Goal: Information Seeking & Learning: Learn about a topic

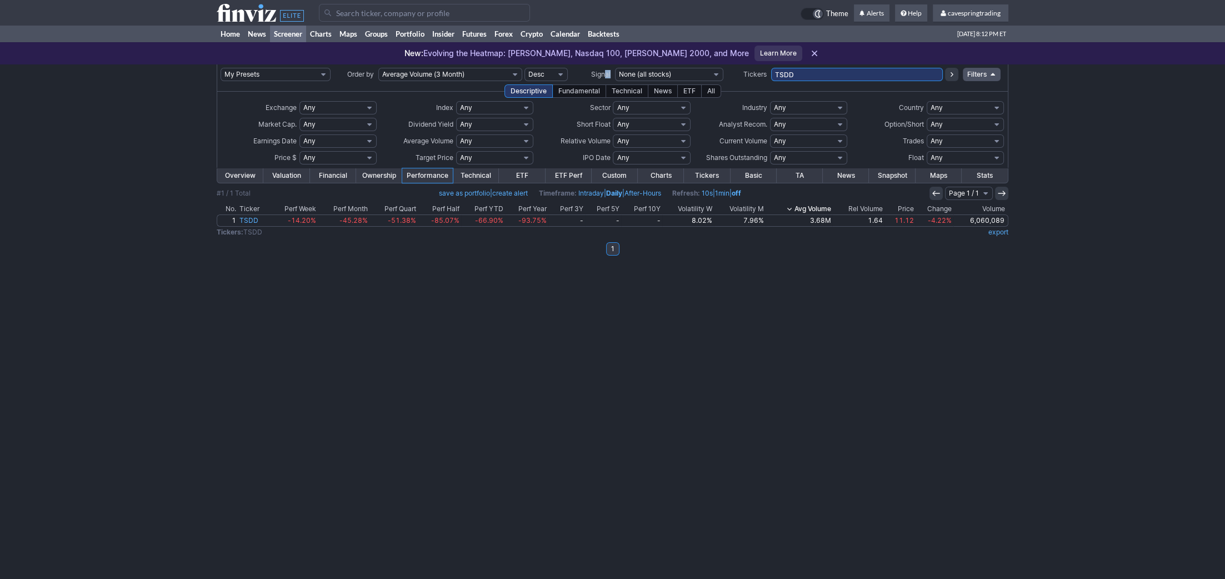
click at [605, 67] on tr "My Presets -Save Screen -Edit Screens s: RATIO USE s: RATIO s: stock screen s: …" at bounding box center [612, 74] width 791 height 20
drag, startPoint x: 842, startPoint y: 73, endPoint x: 533, endPoint y: 55, distance: 309.5
click at [771, 68] on input "TSDD" at bounding box center [857, 74] width 172 height 13
paste input "AGG,CONY,EEM,EFA,ETHD,EWJ,EWZ,FNDX,FNGD,HBAN,HIVE,ICLN,IEF,IEFA,JNK,KEY,KWEB,LQ…"
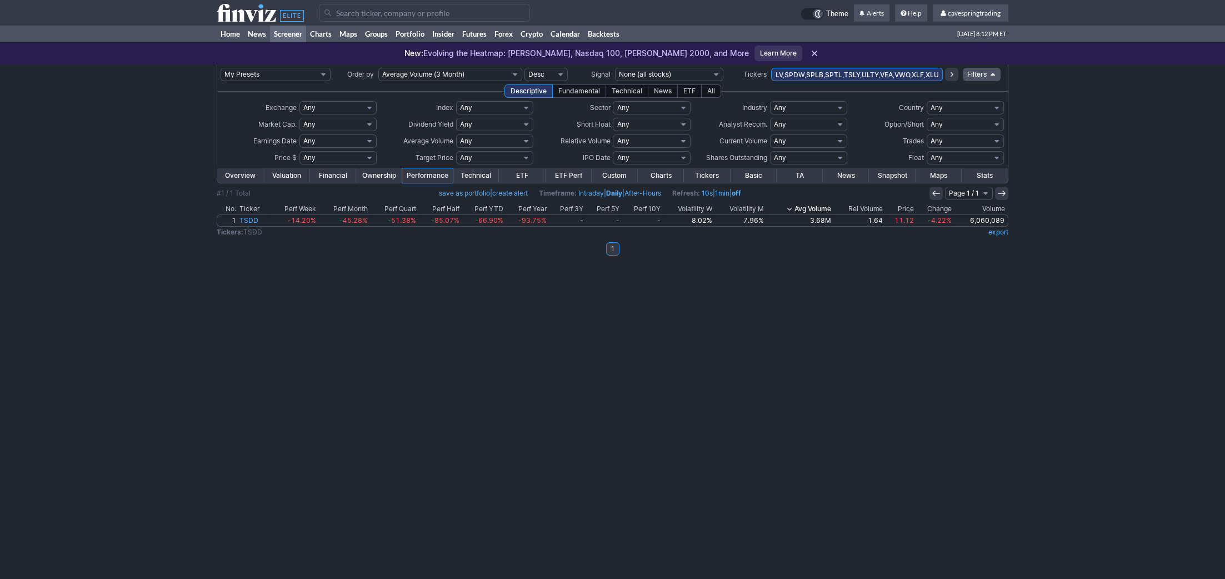
type input "AGG,CONY,EEM,EFA,ETHD,EWJ,EWZ,FNDX,FNGD,HBAN,HIVE,ICLN,IEF,IEFA,JNK,KEY,KWEB,LQ…"
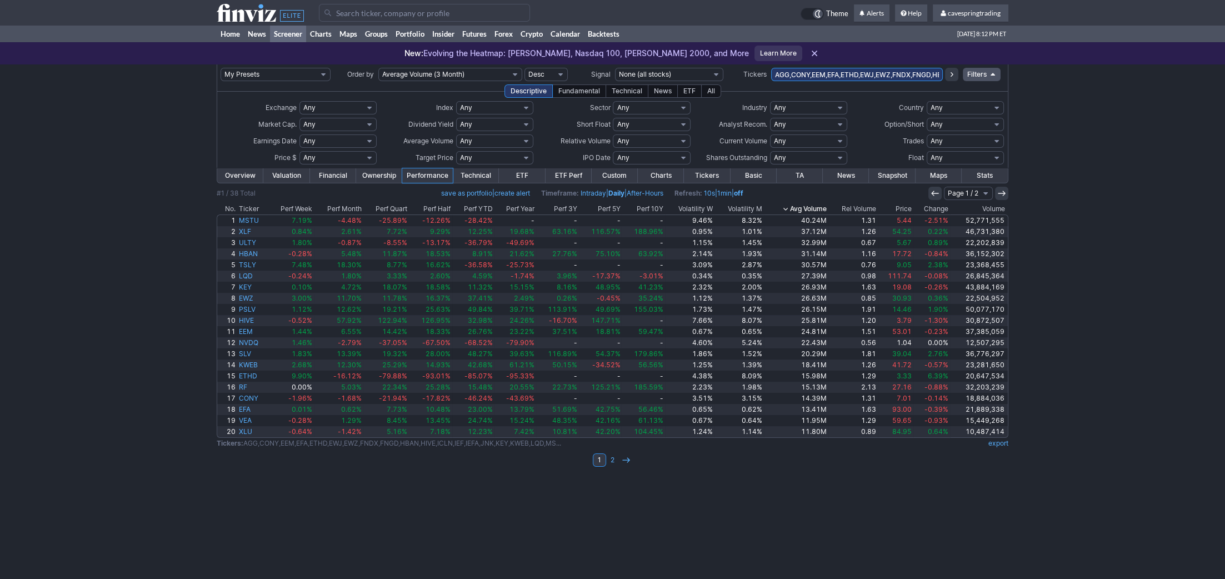
click at [800, 210] on th "Avg Volume" at bounding box center [796, 208] width 64 height 11
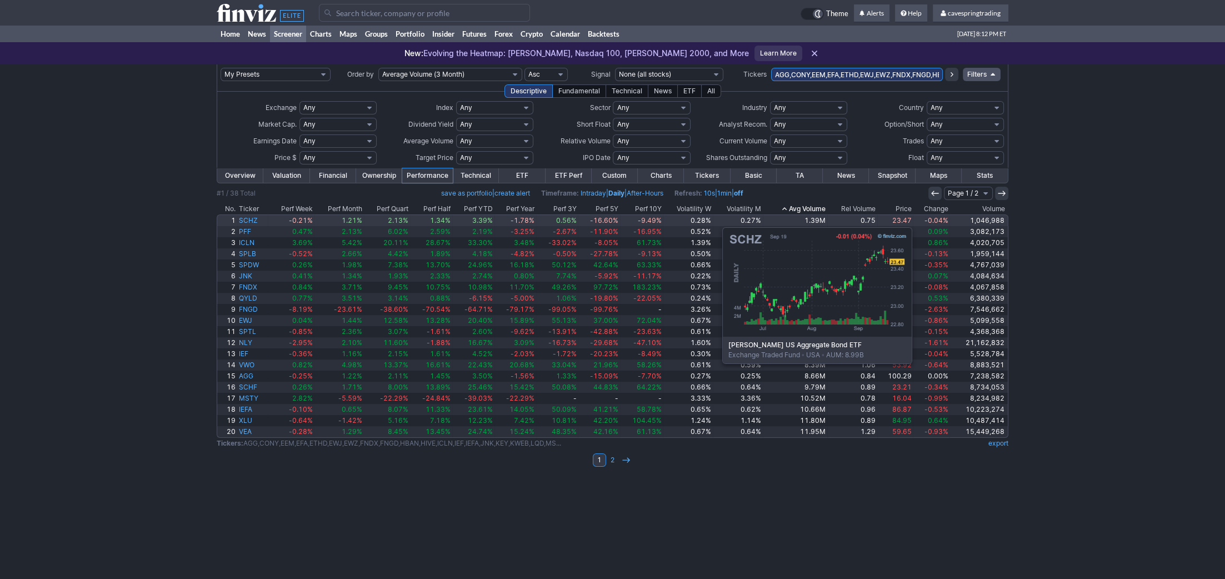
click at [905, 216] on link "23.47" at bounding box center [895, 220] width 36 height 11
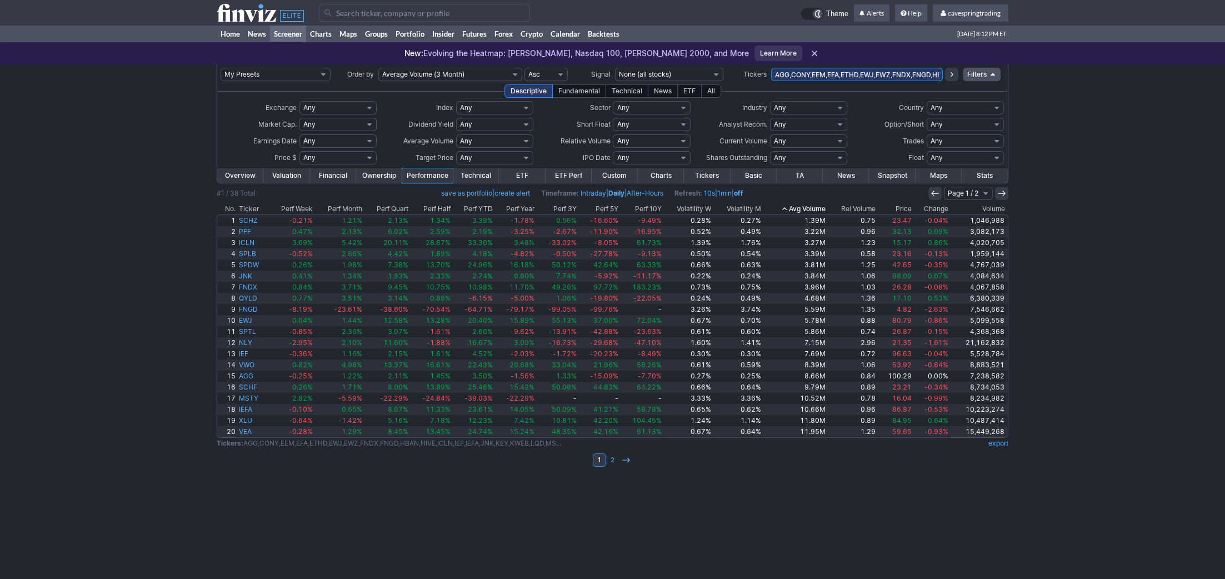
click at [904, 212] on th "Price" at bounding box center [895, 208] width 36 height 11
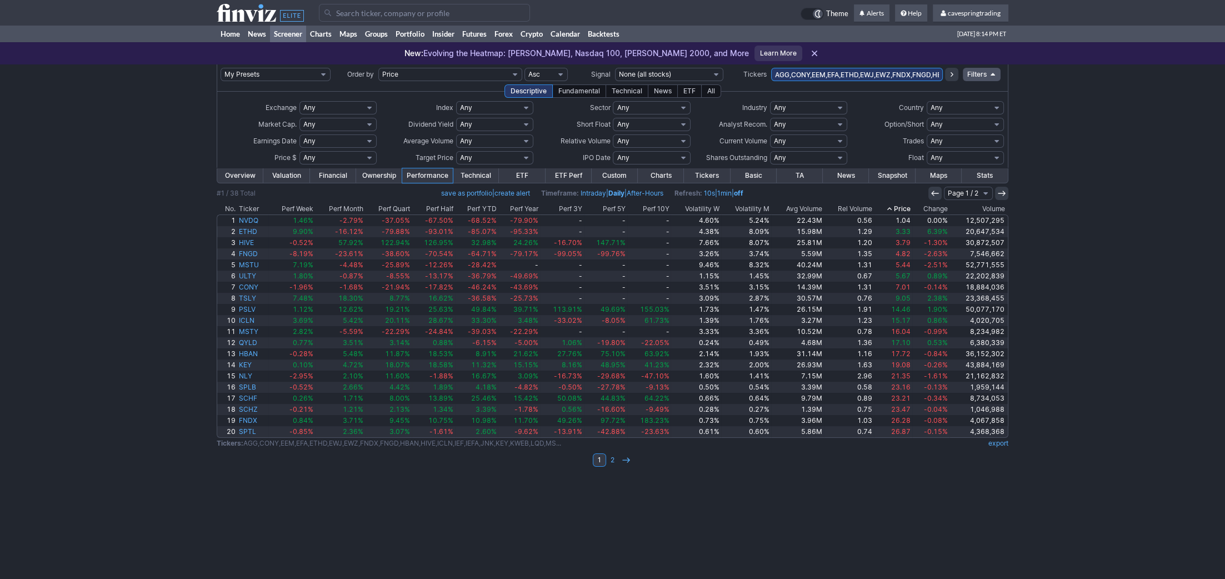
click at [251, 207] on th "Ticker" at bounding box center [252, 208] width 31 height 11
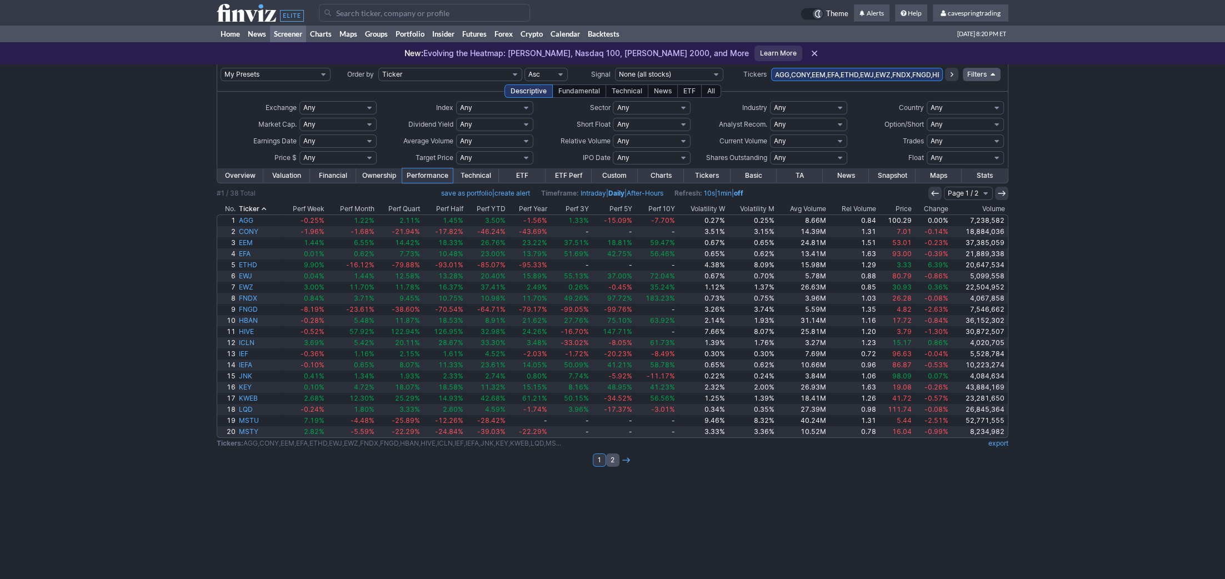
click at [613, 455] on link "2" at bounding box center [612, 459] width 13 height 13
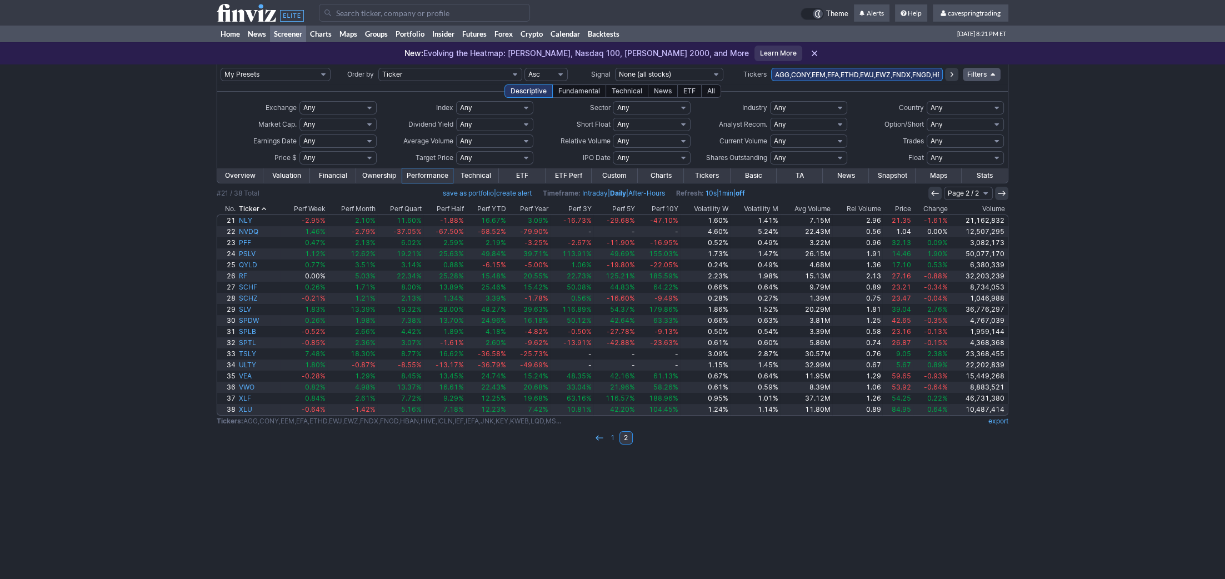
click at [904, 78] on input "AGG,CONY,EEM,EFA,ETHD,EWJ,EWZ,FNDX,FNGD,HBAN,HIVE,ICLN,IEF,IEFA,JNK,KEY,KWEB,LQ…" at bounding box center [857, 74] width 172 height 13
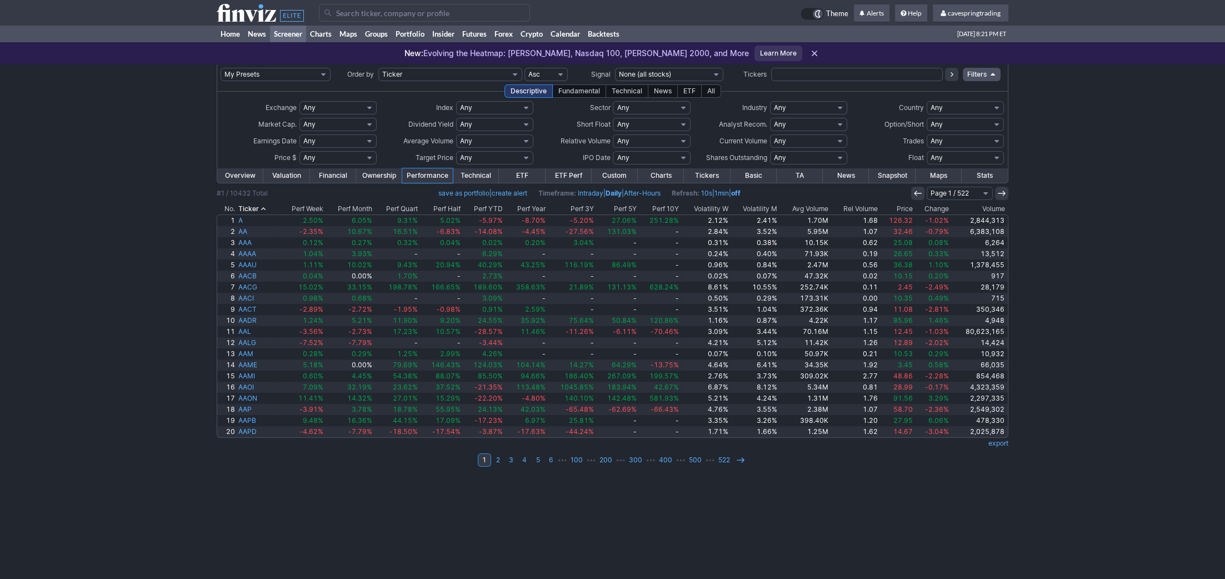
click at [300, 151] on select "Any Under $1 Under $2 Under $3 Under $4 Under $5 Under $7 Under $10 Under $15 U…" at bounding box center [338, 157] width 77 height 13
click option "Custom" at bounding box center [0, 0] width 0 height 0
click at [322, 149] on td "– Any Under $1 Under $2 Under $3 Under $4 Under $5 Under $7 Under $10 Under $15…" at bounding box center [338, 157] width 78 height 17
click at [319, 157] on input "text" at bounding box center [313, 157] width 26 height 13
type input "2"
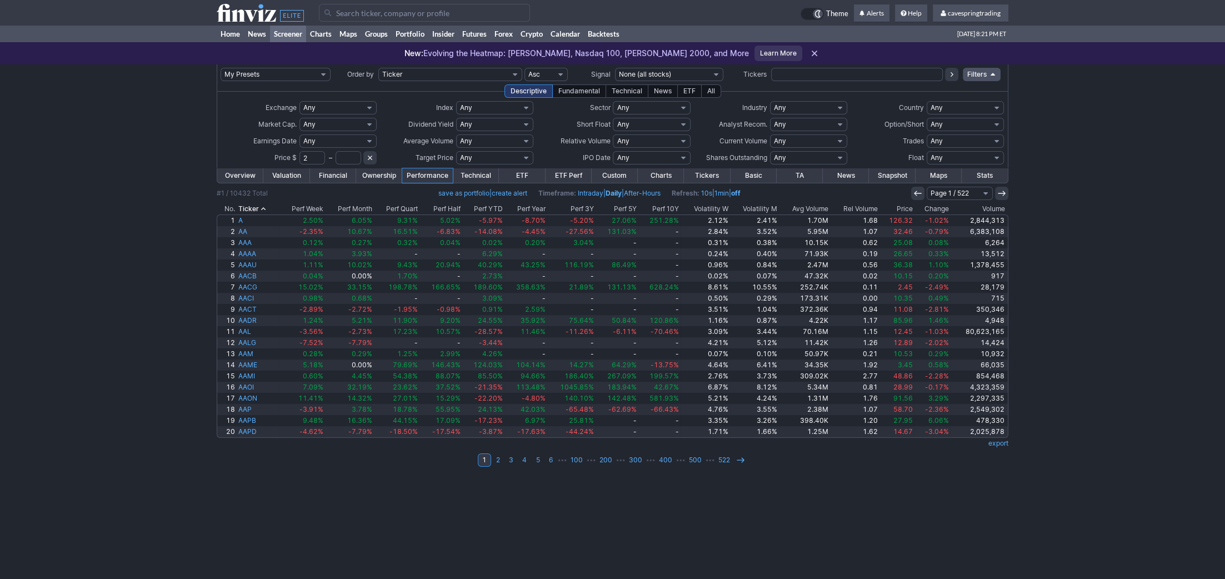
click at [356, 157] on input "text" at bounding box center [349, 157] width 26 height 13
drag, startPoint x: 322, startPoint y: 158, endPoint x: 257, endPoint y: 153, distance: 65.2
click at [257, 153] on tr "Price $ 2 – Any Under $1 Under $2 Under $3 Under $4 Under $5 Under $7 Under $10…" at bounding box center [613, 157] width 784 height 17
type input "23"
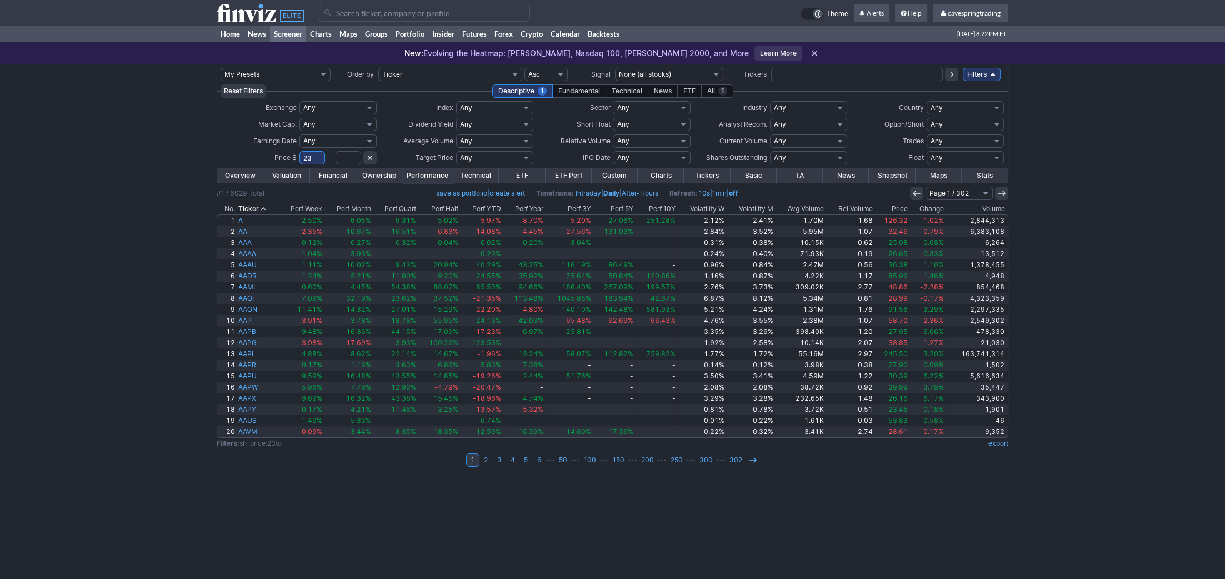
drag, startPoint x: 312, startPoint y: 158, endPoint x: 261, endPoint y: 159, distance: 50.6
click at [300, 159] on input "23" at bounding box center [313, 157] width 26 height 13
type input "3"
click at [349, 158] on input "text" at bounding box center [349, 157] width 26 height 13
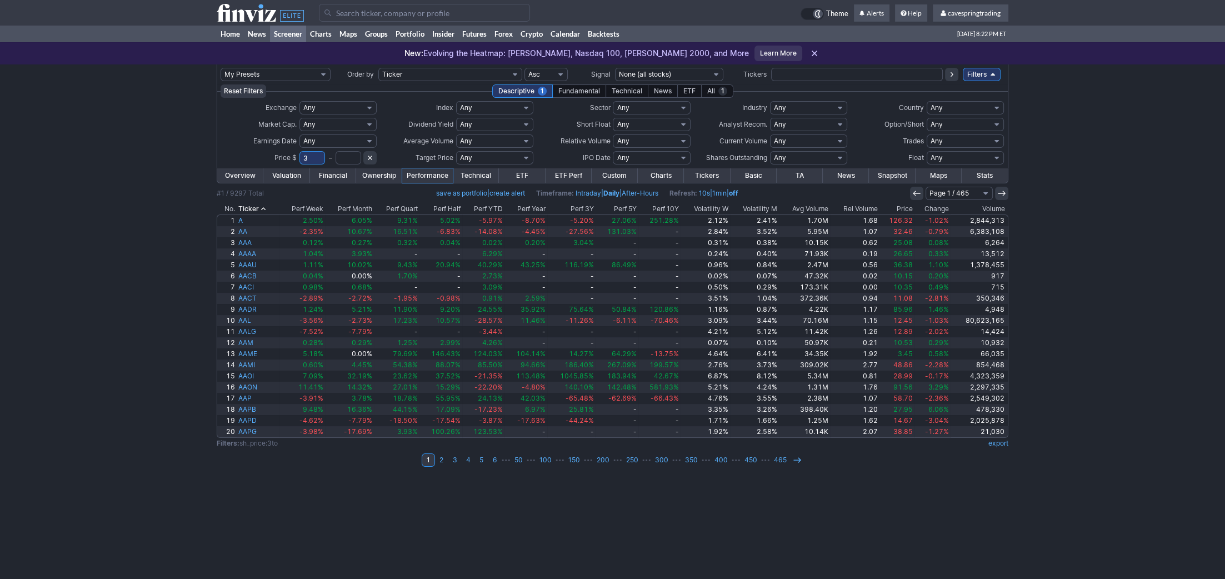
click at [349, 158] on input "text" at bounding box center [349, 157] width 26 height 13
type input "16"
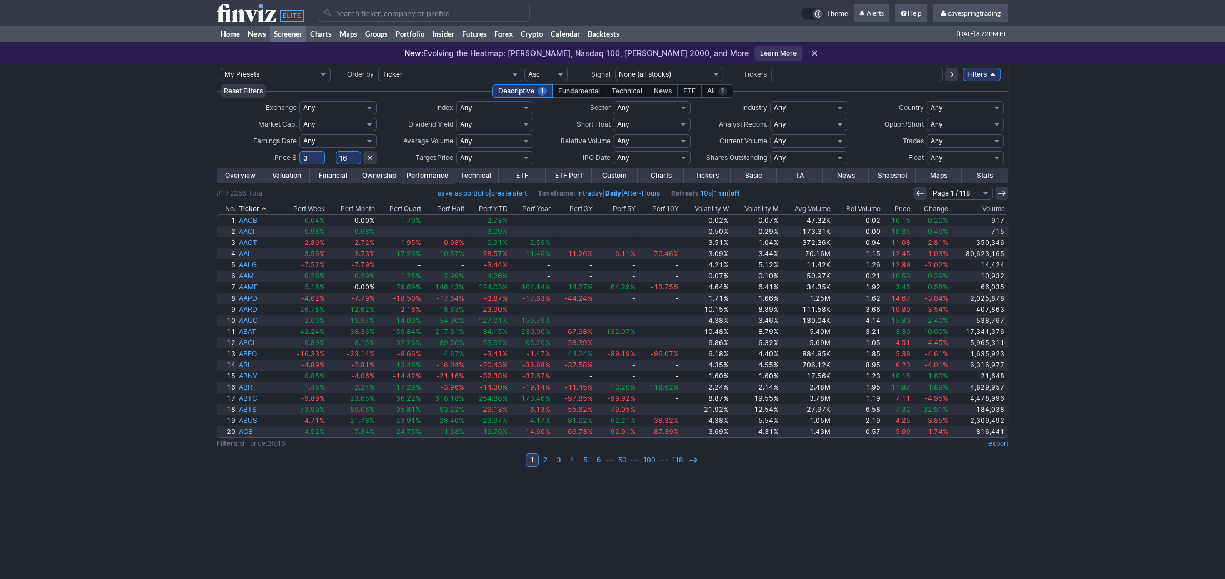
click at [770, 101] on select "Any Stocks only (ex-Funds) Exchange Traded Fund Advertising Agencies Aerospace …" at bounding box center [808, 107] width 77 height 13
select select "exchangetradedfund"
click option "Exchange Traded Fund" at bounding box center [0, 0] width 0 height 0
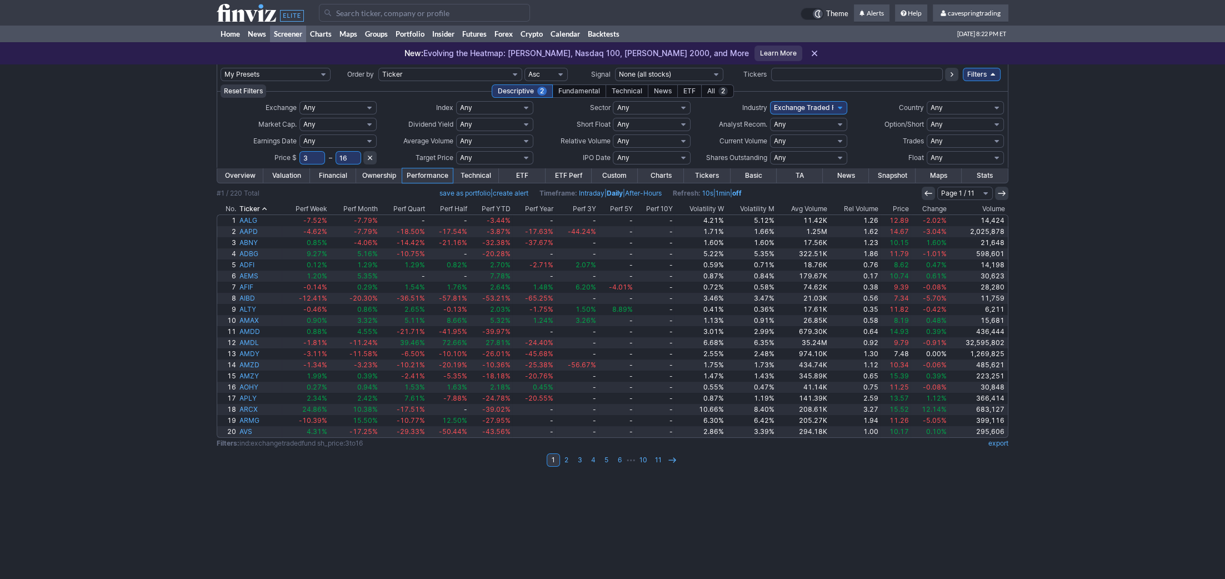
click at [456, 134] on select "Any Under 50K Under 100K Under 500K Under 750K Under 1M Over 50K Over 100K Over…" at bounding box center [494, 140] width 77 height 13
select select "o2000"
click option "Over 2M" at bounding box center [0, 0] width 0 height 0
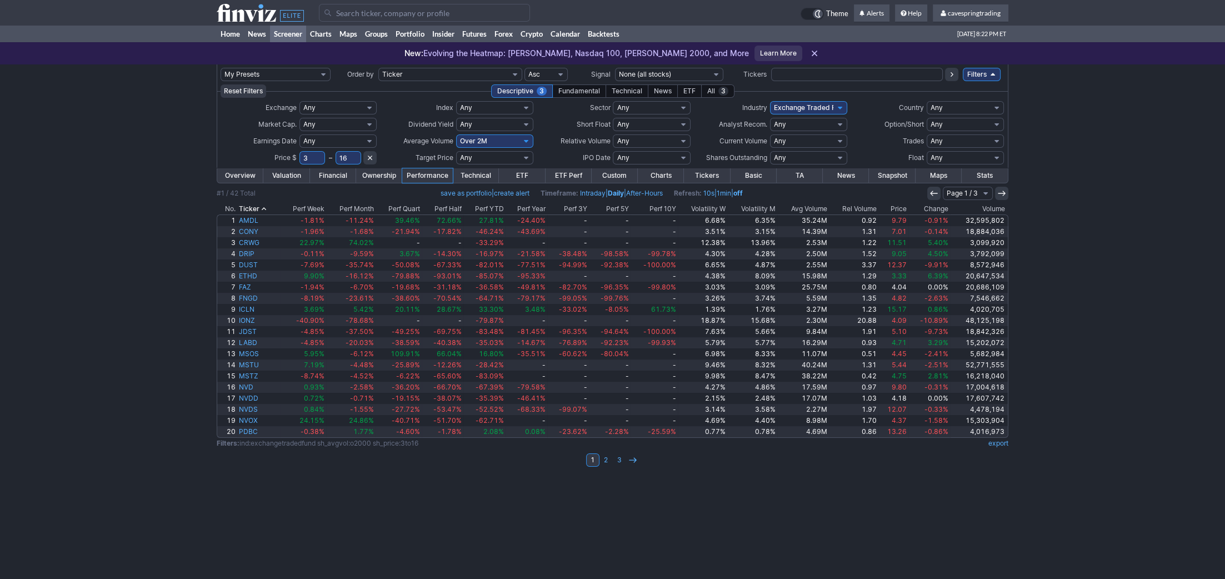
click at [816, 209] on th "Avg Volume" at bounding box center [803, 208] width 52 height 11
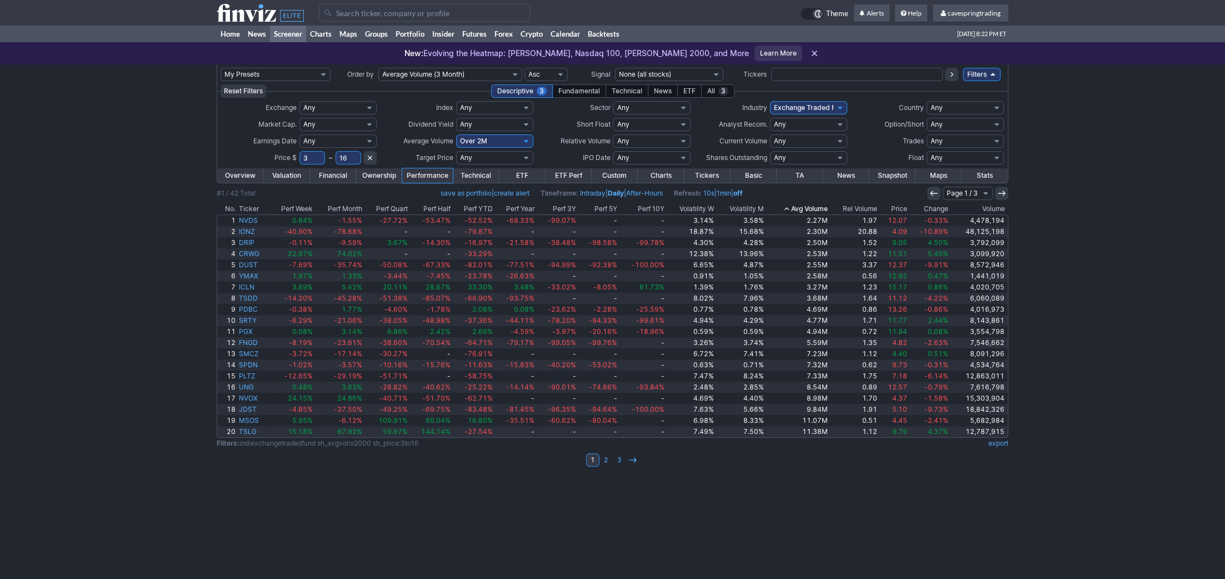
click at [816, 209] on th "Avg Volume" at bounding box center [797, 208] width 64 height 11
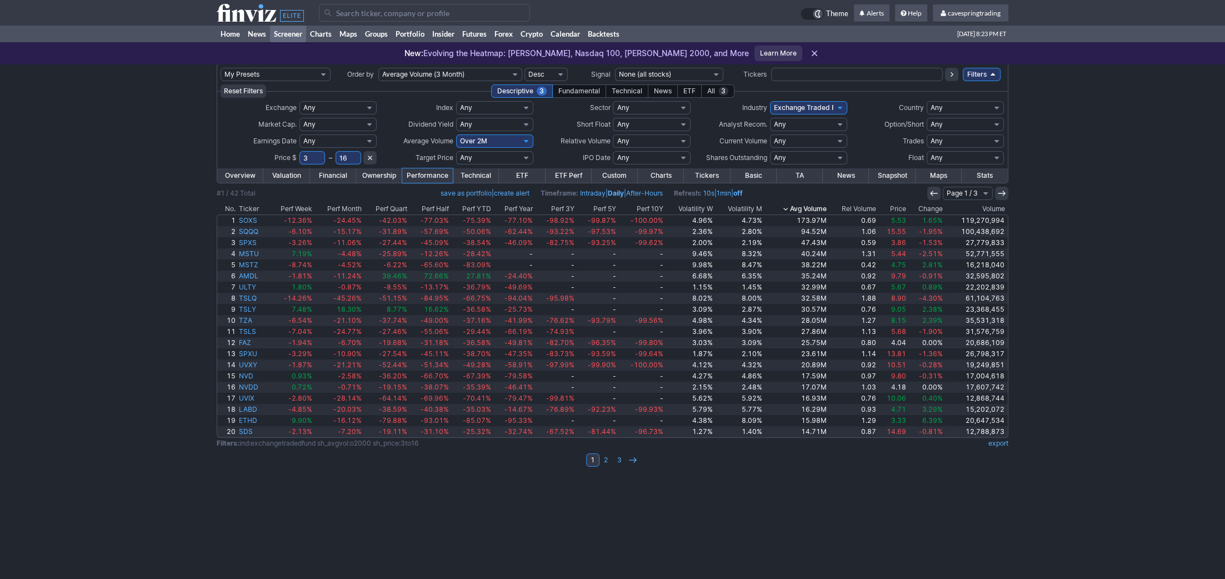
click at [456, 134] on select "Any Under 50K Under 100K Under 500K Under 750K Under 1M Over 50K Over 100K Over…" at bounding box center [494, 140] width 77 height 13
click option "Custom" at bounding box center [0, 0] width 0 height 0
click at [474, 139] on input "text" at bounding box center [467, 140] width 22 height 13
type input "5000"
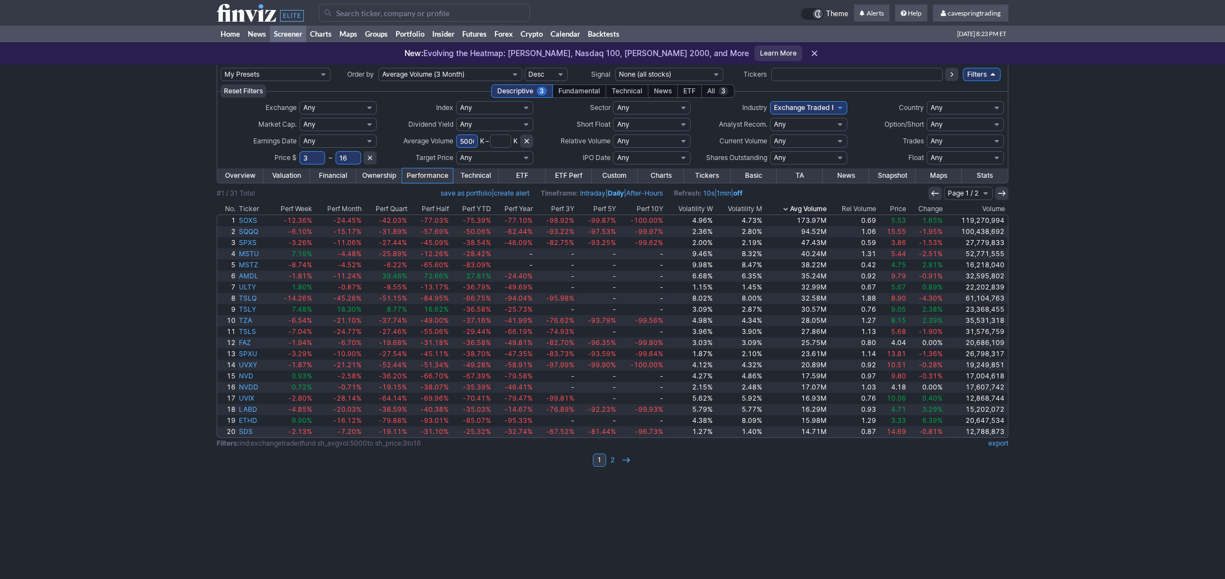
scroll to position [0, 3]
drag, startPoint x: 481, startPoint y: 143, endPoint x: 510, endPoint y: 142, distance: 28.9
click at [478, 142] on input "5000" at bounding box center [467, 140] width 22 height 13
click at [906, 208] on th "Price" at bounding box center [893, 208] width 30 height 11
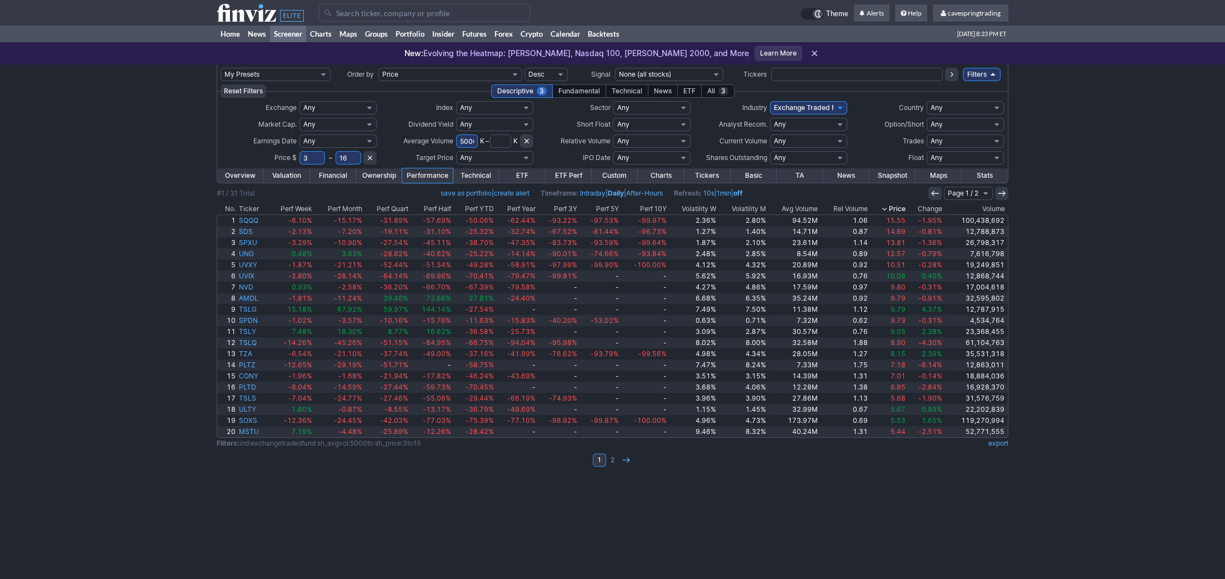
click at [906, 208] on th "Price" at bounding box center [889, 208] width 38 height 11
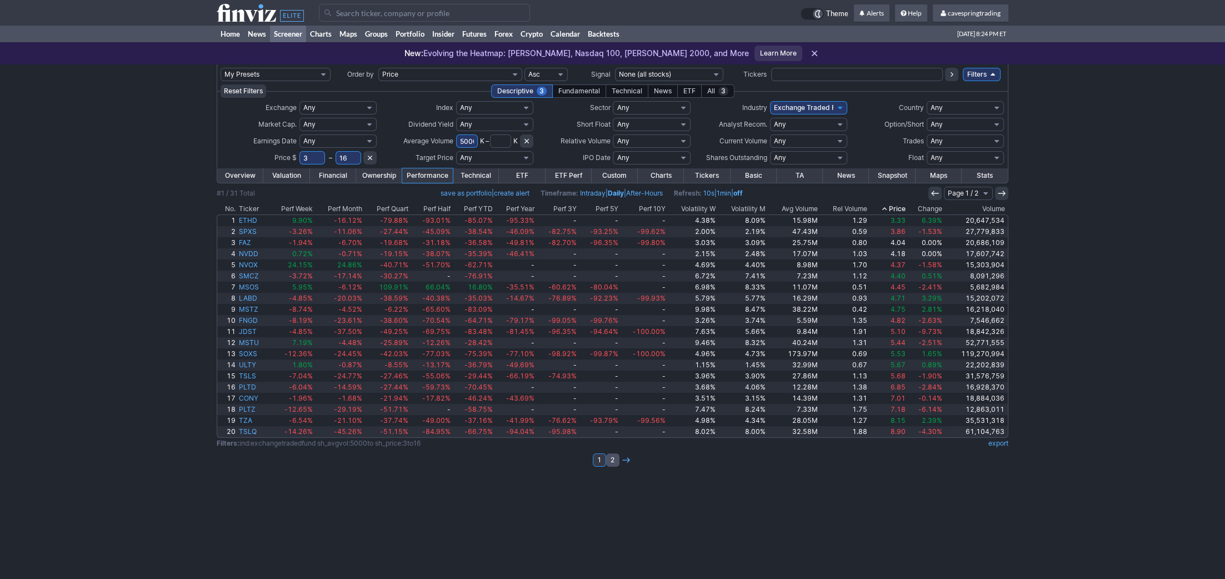
click at [615, 457] on link "2" at bounding box center [612, 459] width 13 height 13
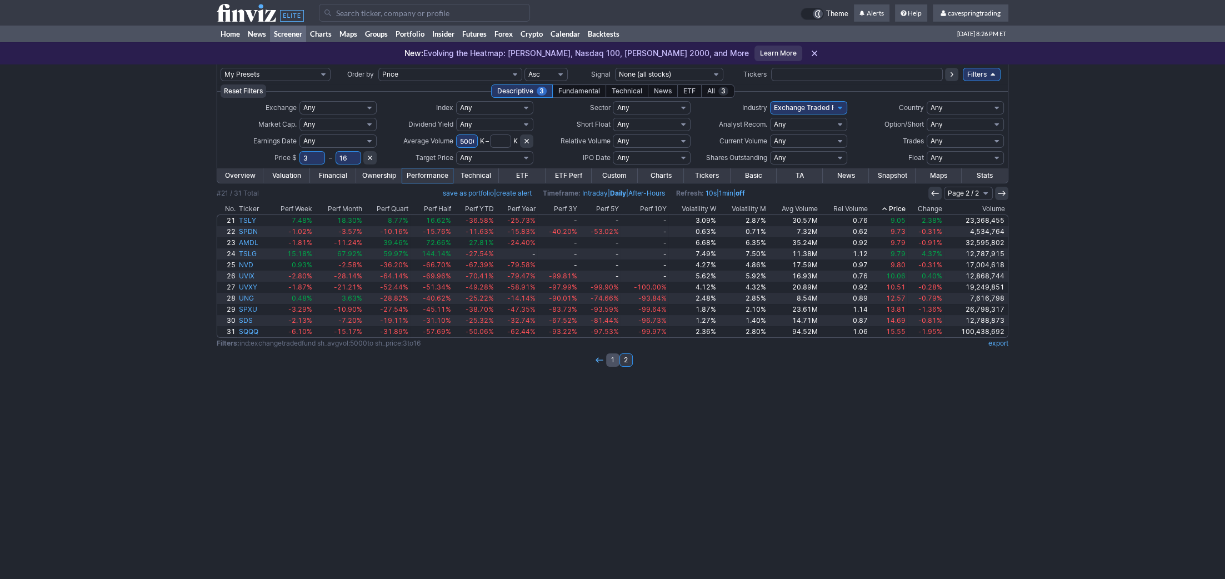
click at [608, 361] on link "1" at bounding box center [612, 359] width 13 height 13
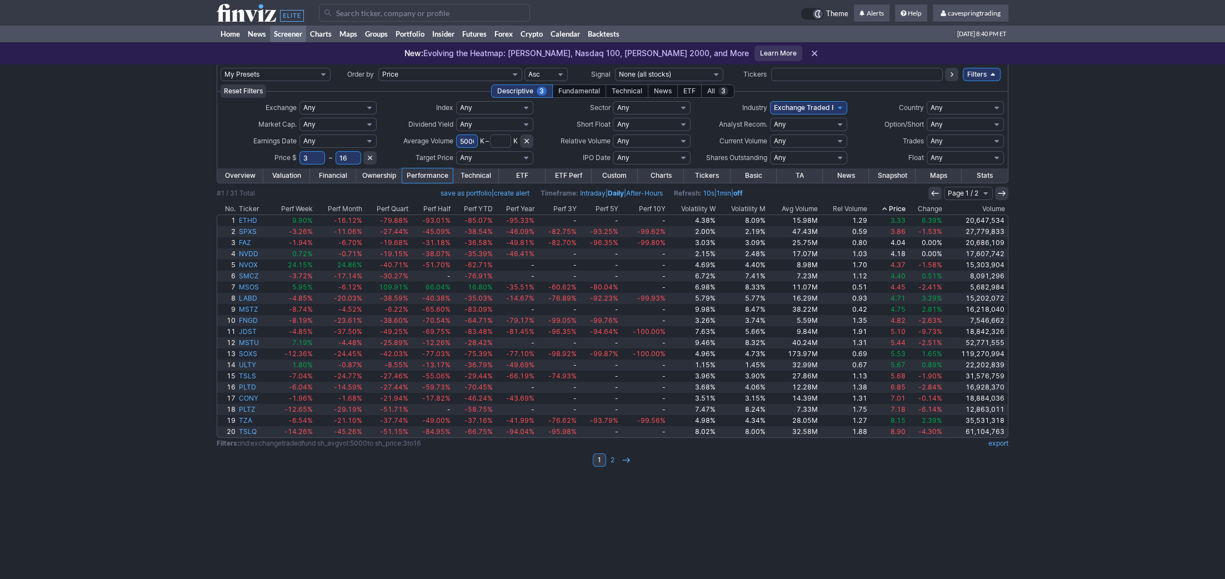
drag, startPoint x: 1100, startPoint y: 59, endPoint x: 835, endPoint y: 2, distance: 271.1
click at [1099, 59] on div "New: Evolving the Heatmap: Dow Jones, Nasdaq 100, Russell 2000, and More Learn …" at bounding box center [612, 53] width 1225 height 22
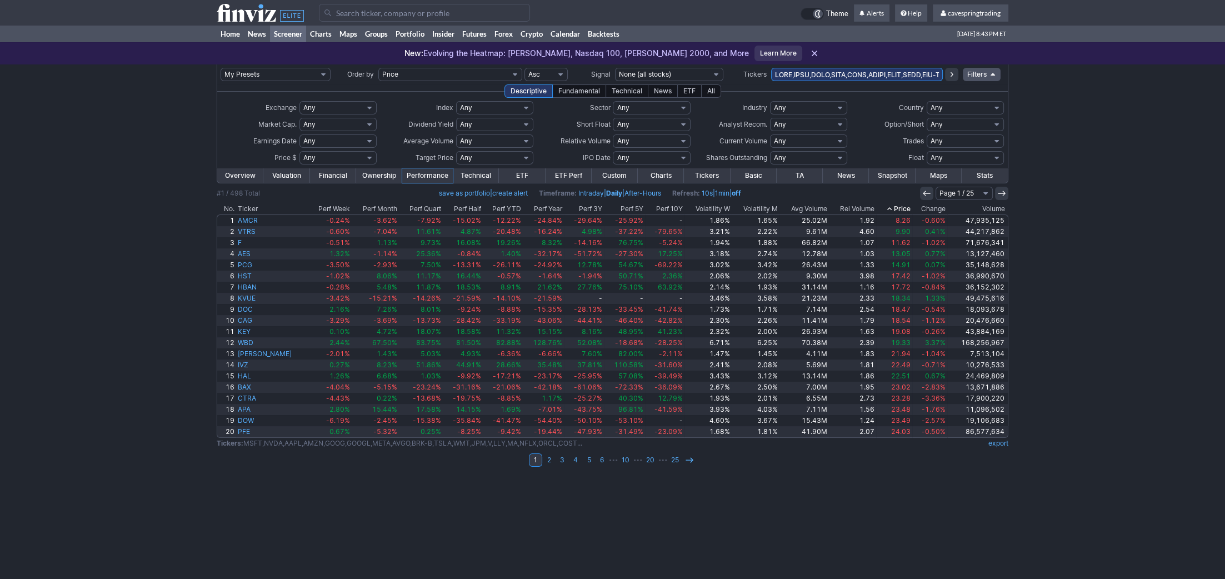
click at [819, 69] on td at bounding box center [857, 74] width 172 height 20
click at [821, 69] on input "text" at bounding box center [857, 74] width 172 height 13
type input "xlu"
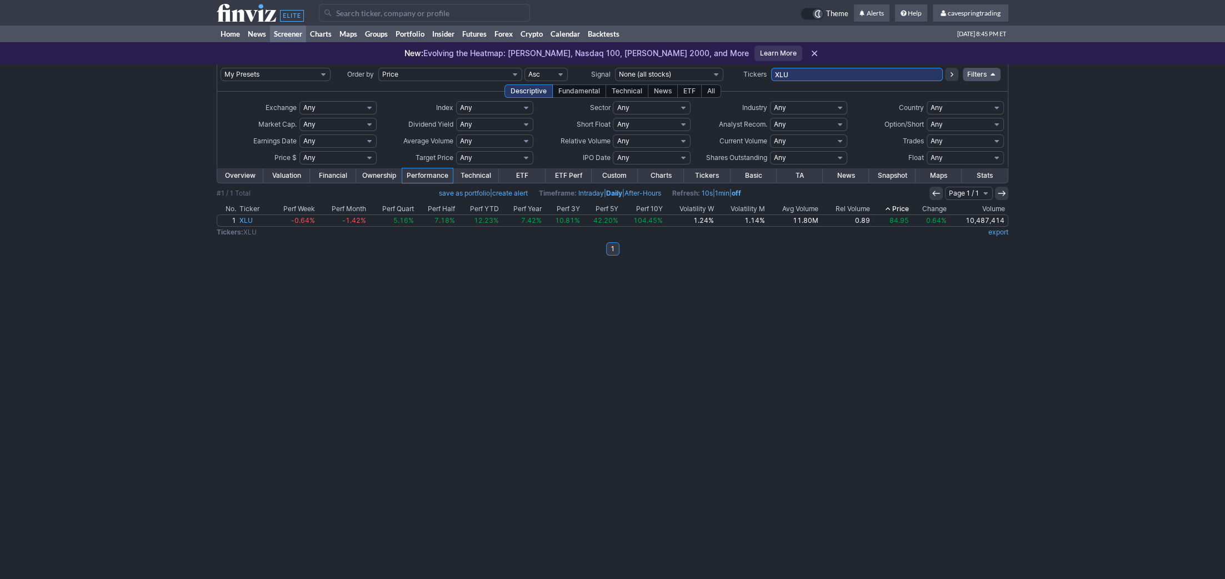
click at [819, 66] on td "XLU" at bounding box center [857, 74] width 172 height 20
drag, startPoint x: 815, startPoint y: 76, endPoint x: 625, endPoint y: 53, distance: 192.0
click at [771, 68] on input "XLU" at bounding box center [857, 74] width 172 height 13
paste input "ADT, AES, ARCC, BAC, BKD, BKLN, CDE, COMP, CORZ, CTRA, DOW, EEM, EVGO, EWJ, FHN…"
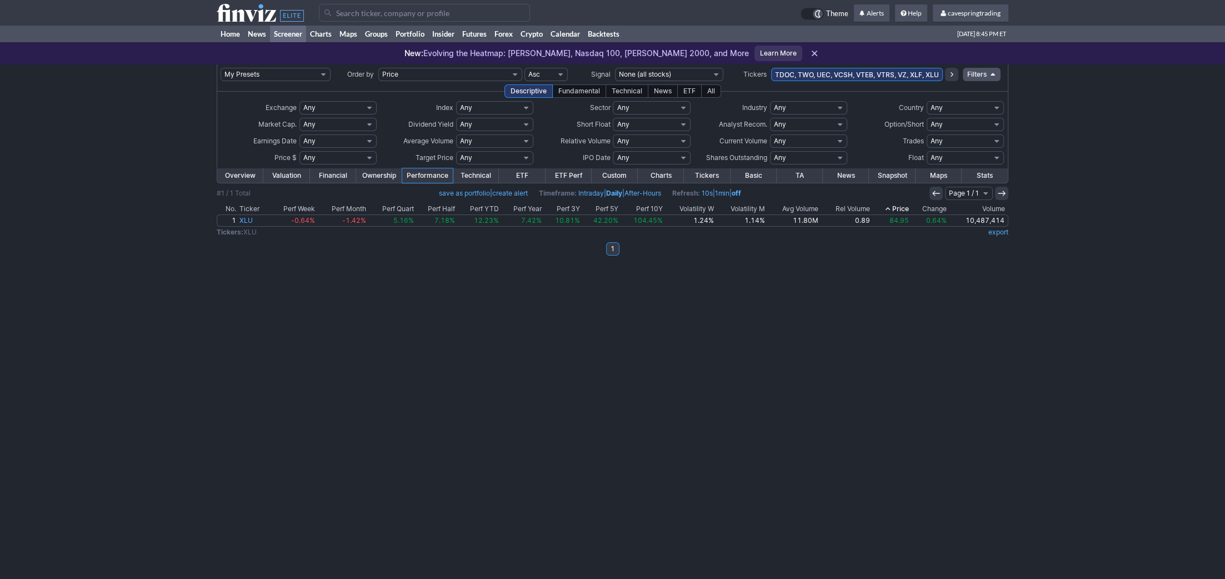
type input "ADT, AES, ARCC, BAC, BKD, BKLN, CDE, COMP, CORZ, CTRA, DOW, EEM, EVGO, EWJ, FHN…"
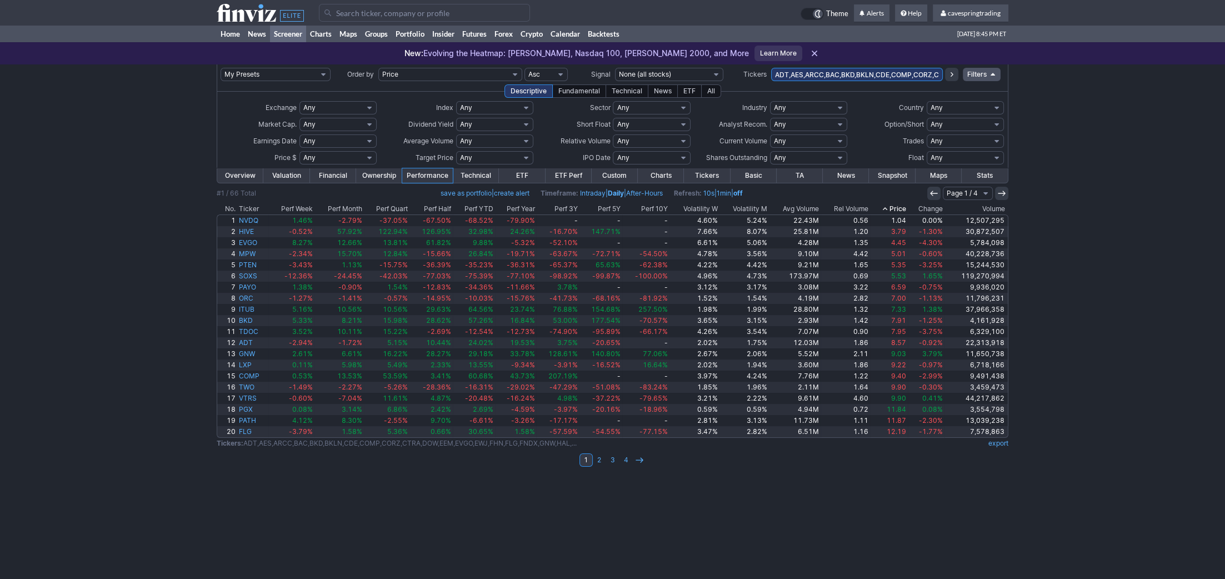
click at [821, 207] on th "Avg Volume" at bounding box center [795, 208] width 52 height 11
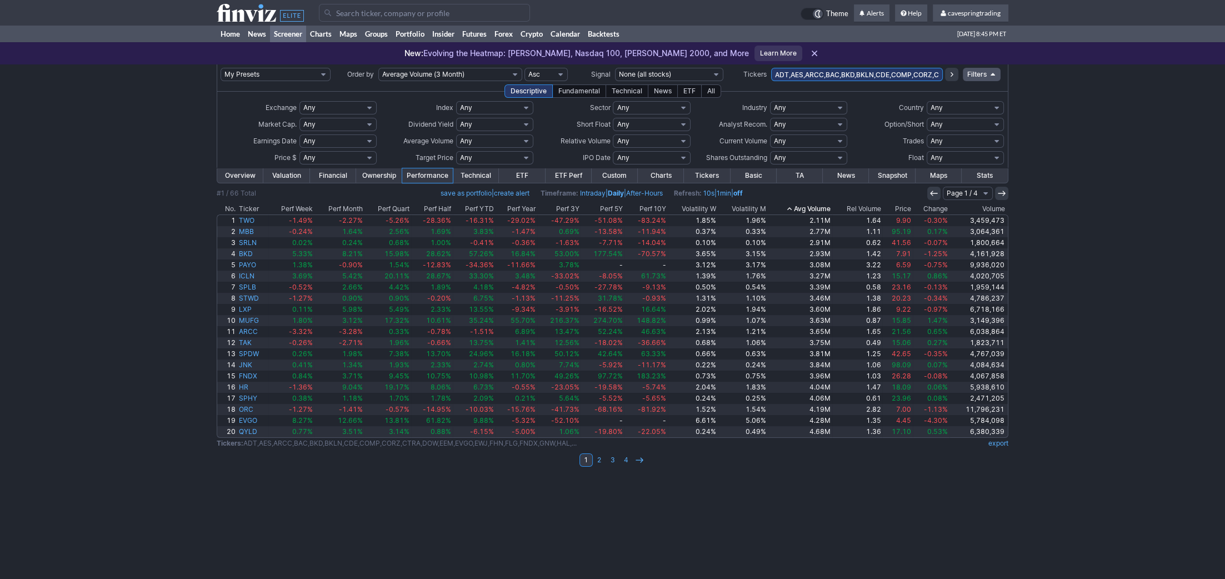
click at [812, 201] on td at bounding box center [613, 201] width 792 height 3
click at [816, 205] on th "Avg Volume" at bounding box center [800, 208] width 65 height 11
